Goal: Transaction & Acquisition: Book appointment/travel/reservation

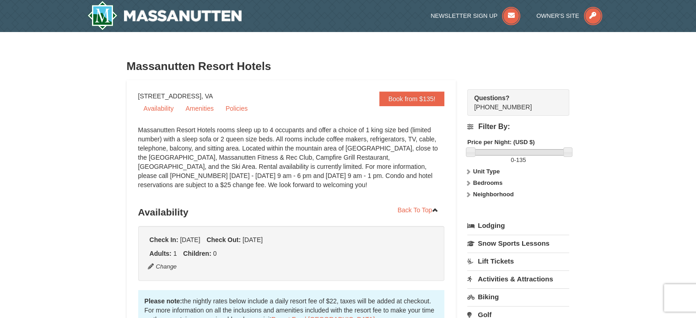
click at [413, 95] on link "Book from $135!" at bounding box center [411, 99] width 65 height 15
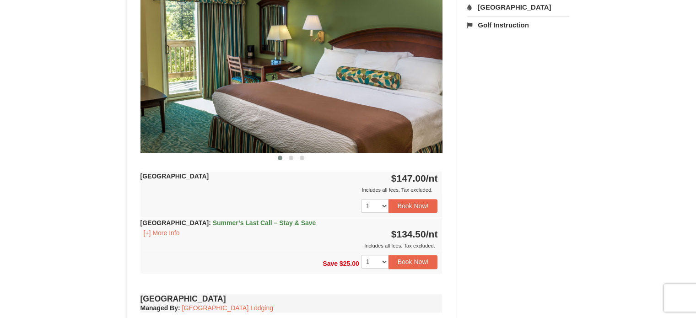
scroll to position [404, 0]
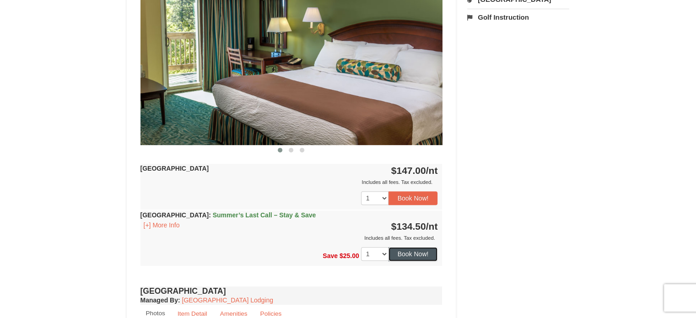
click at [420, 250] on button "Book Now!" at bounding box center [412, 254] width 49 height 14
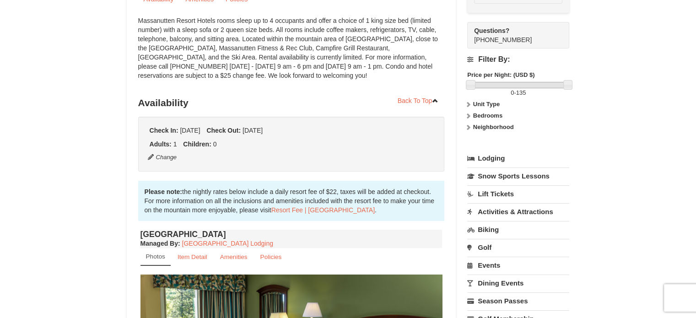
scroll to position [80, 0]
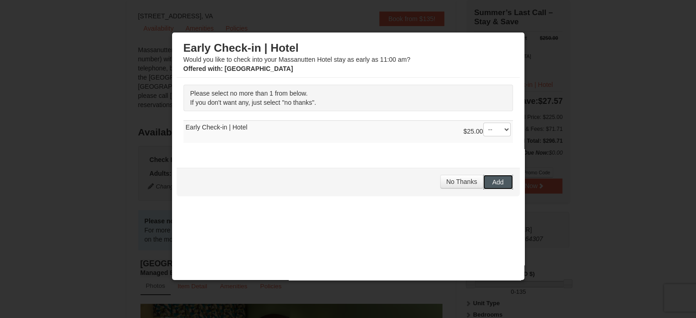
click at [494, 185] on button "Add" at bounding box center [498, 182] width 30 height 15
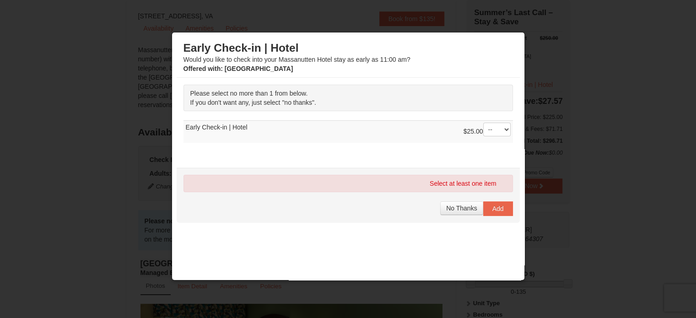
click at [483, 177] on div "Select at least one item" at bounding box center [347, 183] width 329 height 17
click at [478, 175] on div "Select at least one item" at bounding box center [347, 183] width 329 height 17
drag, startPoint x: 478, startPoint y: 175, endPoint x: 339, endPoint y: 169, distance: 139.2
click at [339, 169] on div "Select at least one item No Thanks Add" at bounding box center [348, 195] width 343 height 55
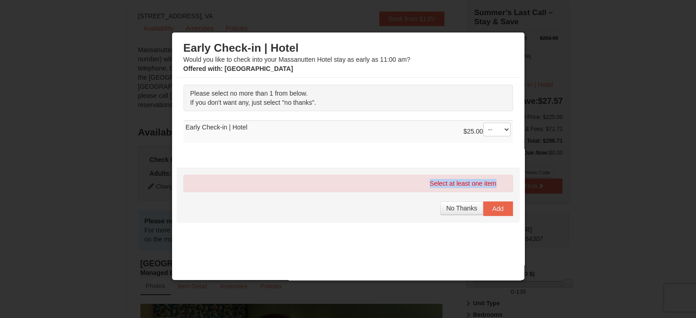
click at [311, 175] on div "Select at least one item" at bounding box center [347, 183] width 329 height 17
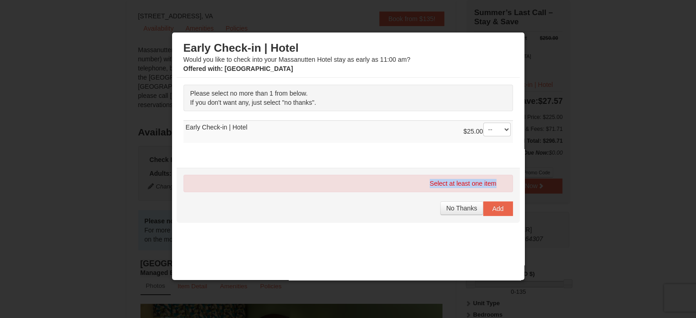
click at [311, 175] on div "Select at least one item" at bounding box center [347, 183] width 329 height 17
drag, startPoint x: 311, startPoint y: 174, endPoint x: 331, endPoint y: 135, distance: 44.2
click at [331, 135] on div "Early Check-in | Hotel Would you like to check into your Massanutten Hotel stay…" at bounding box center [348, 164] width 343 height 254
click at [483, 129] on select "-- 01" at bounding box center [496, 130] width 27 height 14
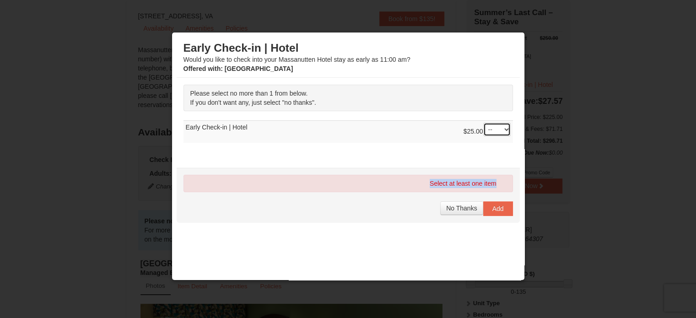
click at [483, 129] on select "-- 01" at bounding box center [496, 130] width 27 height 14
click at [483, 123] on select "-- 01" at bounding box center [496, 130] width 27 height 14
click at [450, 210] on button "No Thanks" at bounding box center [461, 208] width 43 height 14
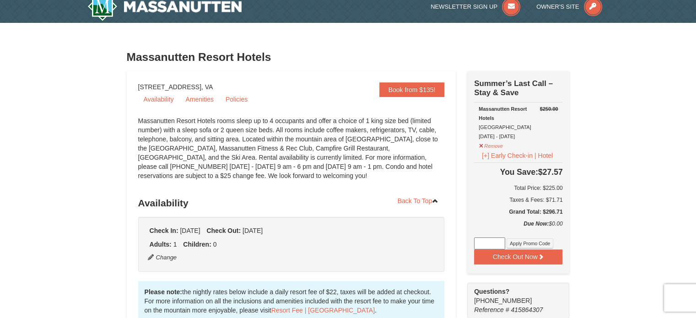
scroll to position [0, 0]
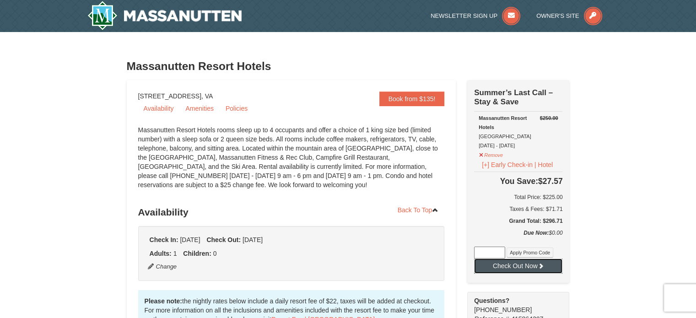
click at [506, 262] on button "Check Out Now" at bounding box center [518, 266] width 88 height 15
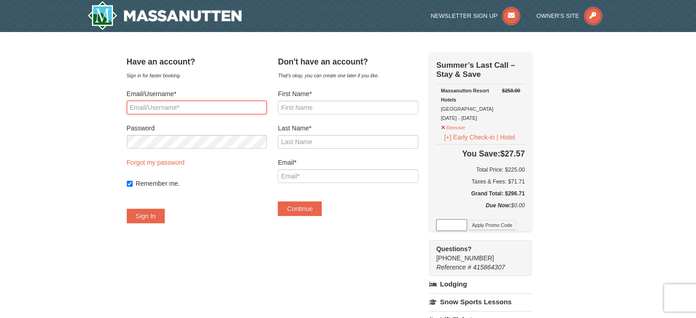
click at [217, 105] on input "Email/Username*" at bounding box center [197, 108] width 140 height 14
